Goal: Navigation & Orientation: Find specific page/section

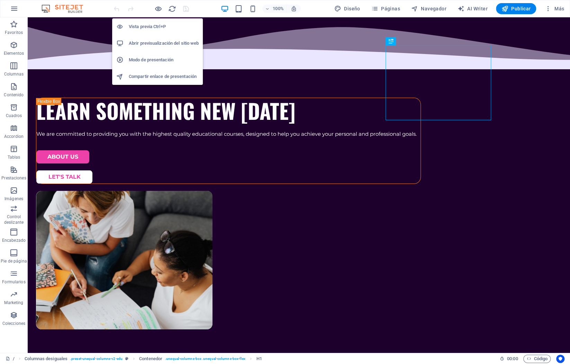
click at [139, 44] on h6 "Abrir previsualización del sitio web" at bounding box center [164, 43] width 70 height 8
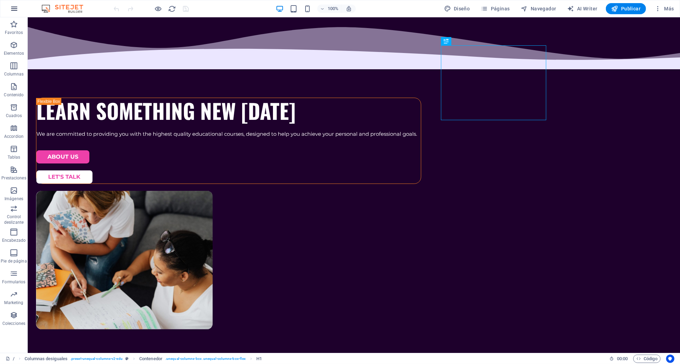
click at [19, 9] on button "button" at bounding box center [14, 8] width 17 height 17
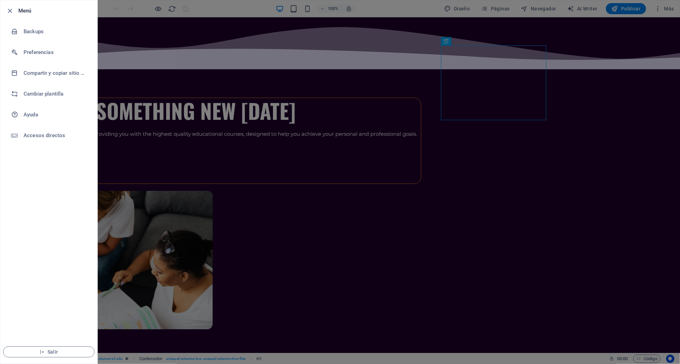
click at [163, 33] on div at bounding box center [340, 182] width 680 height 364
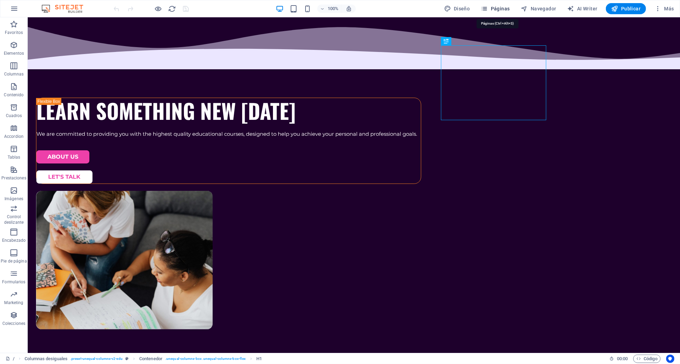
click at [501, 7] on span "Páginas" at bounding box center [495, 8] width 29 height 7
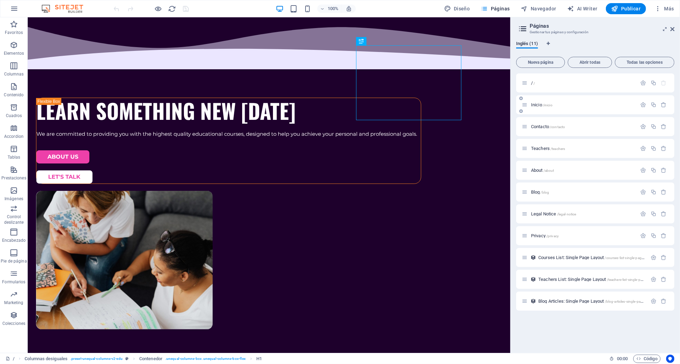
click at [537, 104] on span "Inicio /inicio" at bounding box center [541, 104] width 21 height 5
